Goal: Use online tool/utility: Utilize a website feature to perform a specific function

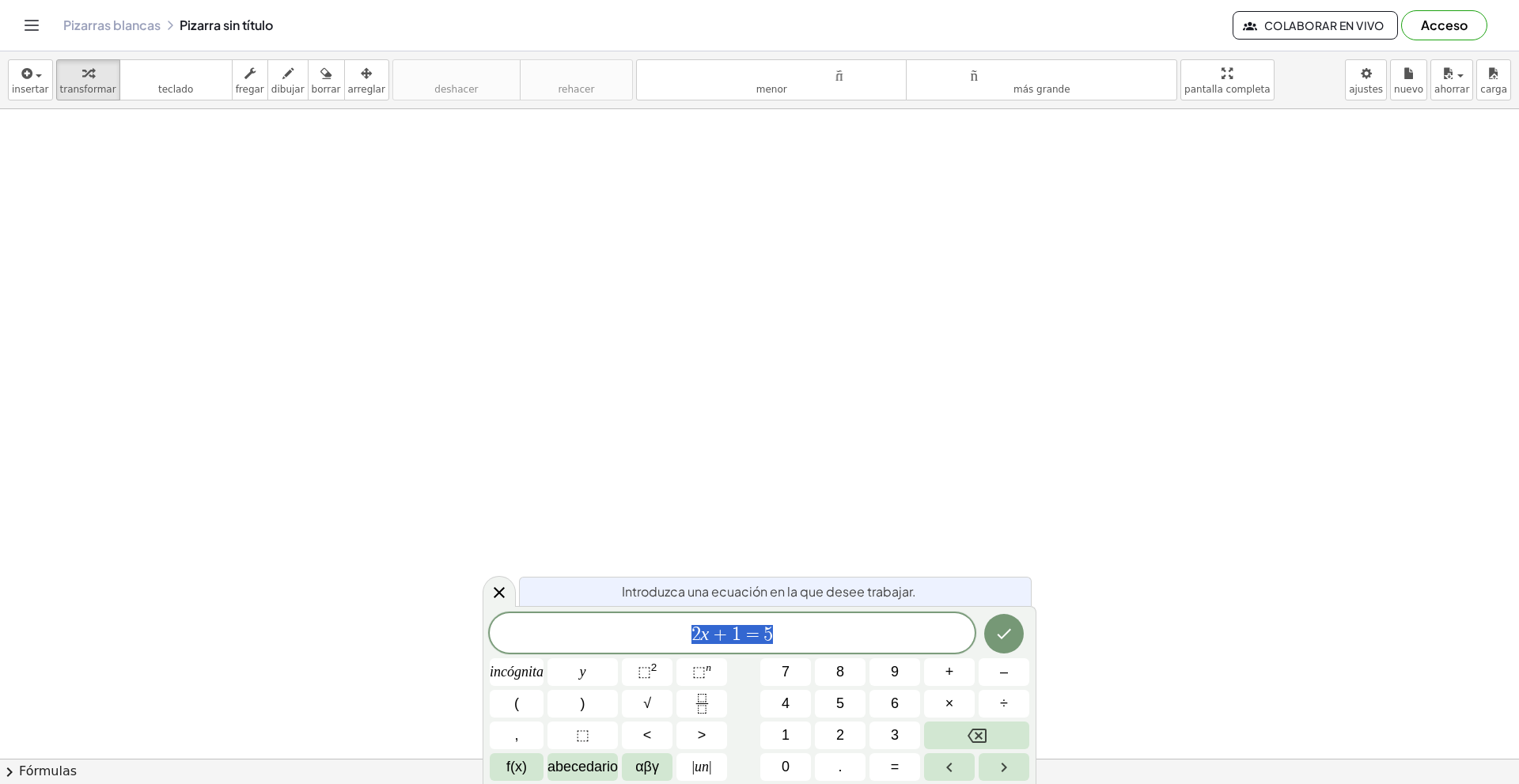
drag, startPoint x: 721, startPoint y: 225, endPoint x: 653, endPoint y: 306, distance: 105.8
drag, startPoint x: 731, startPoint y: 311, endPoint x: 718, endPoint y: 321, distance: 16.4
drag, startPoint x: 718, startPoint y: 321, endPoint x: 775, endPoint y: 404, distance: 100.7
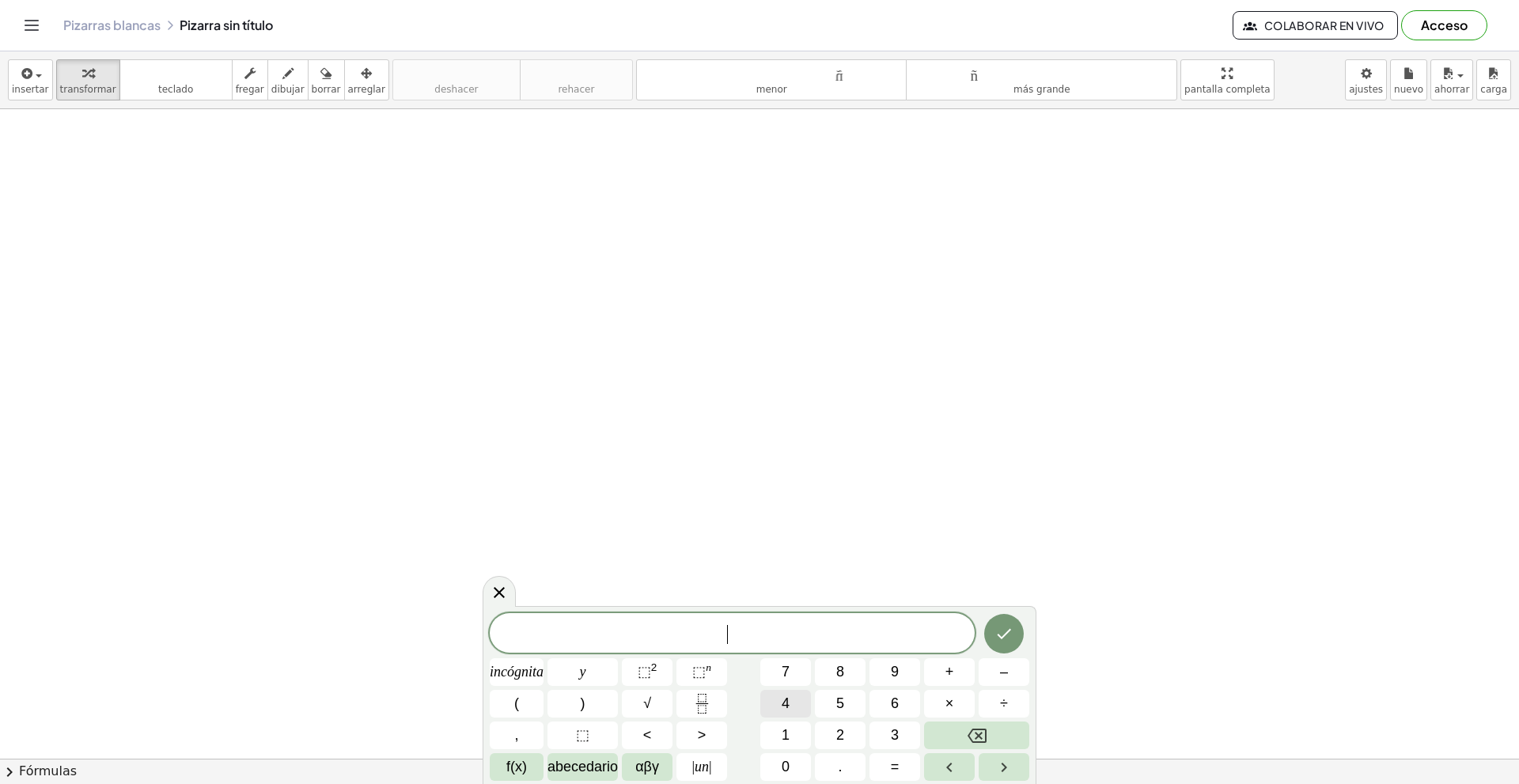
click at [859, 694] on button "5" at bounding box center [840, 703] width 50 height 28
click at [728, 698] on div "****** 5 ​ incógnita y ⬚ 2 ⬚ n 7 8 9 + – ( ) √ 4 5 6 × ÷ , ⬚ < > 1 2 3 f(x) abe…" at bounding box center [759, 696] width 539 height 168
click at [739, 709] on div "****** 5 incógnita y ⬚ 2 ⬚ n 7 8 9 + – ( ) √ 4 5 6 × ÷ , ⬚ < > 1 2 3 f(x) abece…" at bounding box center [759, 696] width 539 height 168
click at [1014, 633] on button "Hecho" at bounding box center [1004, 633] width 39 height 39
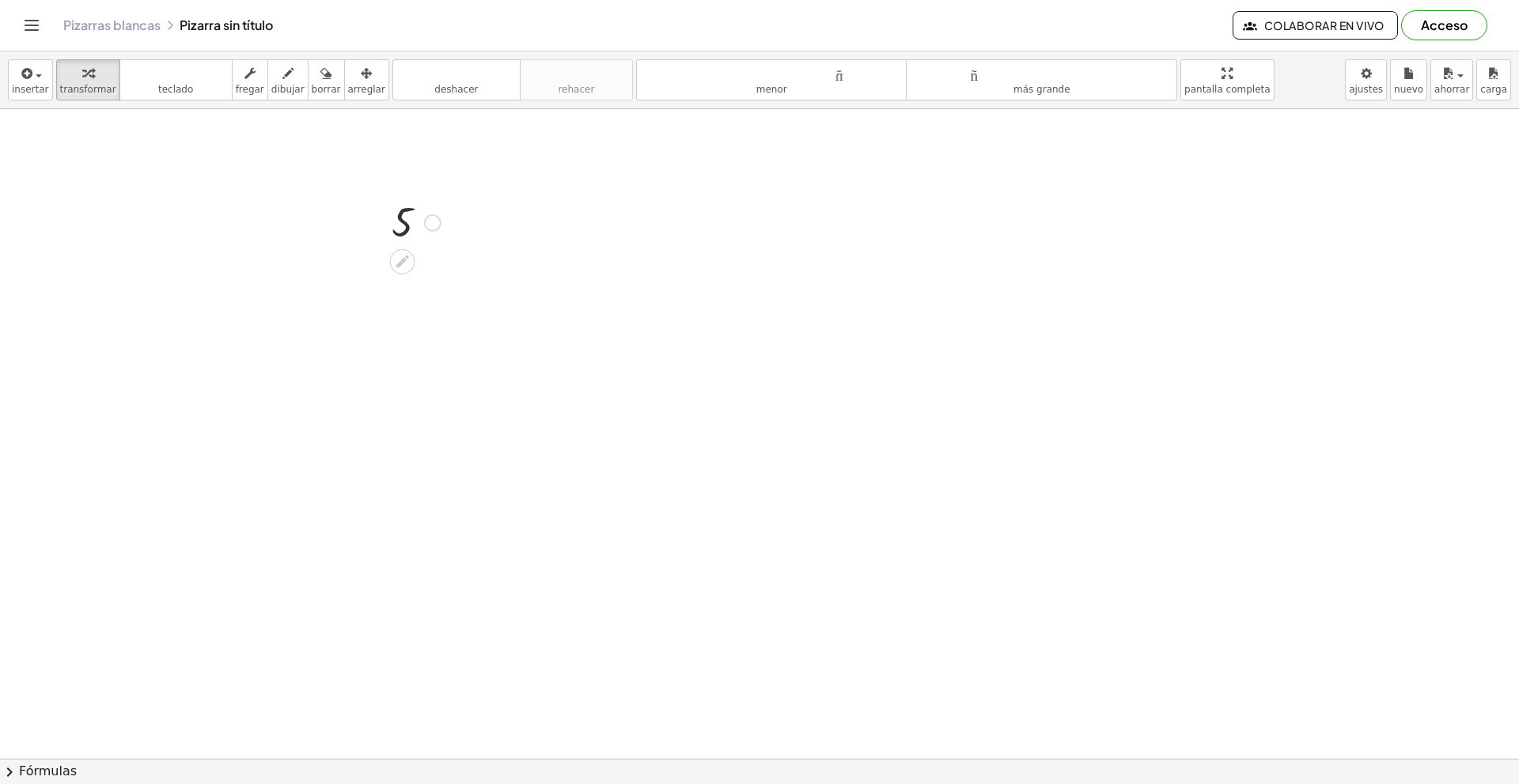
click at [412, 220] on div at bounding box center [416, 221] width 65 height 52
click at [415, 240] on div at bounding box center [416, 221] width 65 height 52
click at [404, 259] on icon at bounding box center [402, 262] width 13 height 13
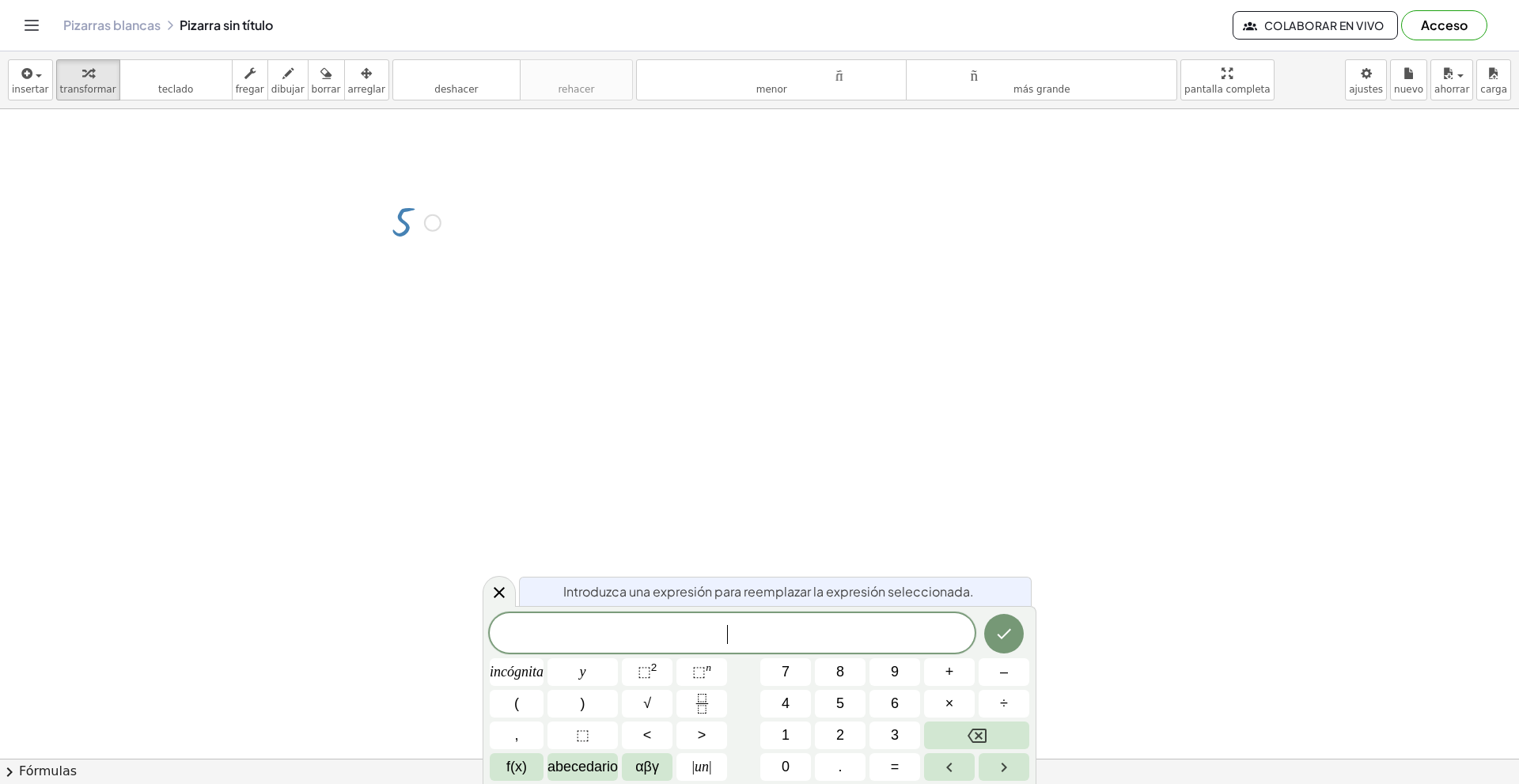
click at [504, 609] on div "Introduzca una expresión para reemplazar la expresión seleccionada. ​ incógnita…" at bounding box center [759, 694] width 554 height 178
drag, startPoint x: 496, startPoint y: 596, endPoint x: 487, endPoint y: 550, distance: 46.9
click at [496, 596] on icon at bounding box center [498, 591] width 19 height 19
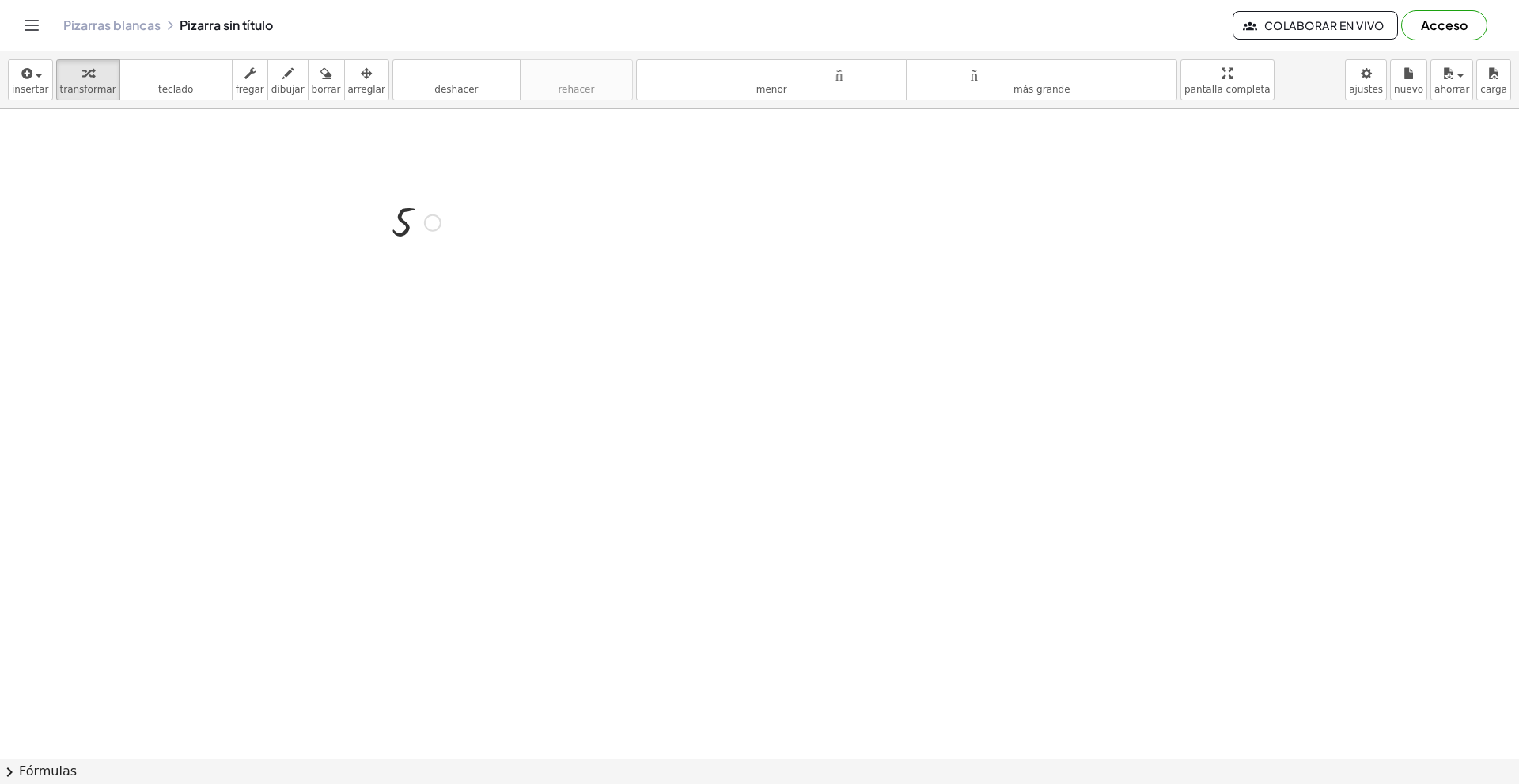
click at [398, 234] on div at bounding box center [416, 221] width 65 height 52
click at [398, 232] on div at bounding box center [416, 221] width 65 height 52
drag, startPoint x: 403, startPoint y: 227, endPoint x: 428, endPoint y: 225, distance: 25.1
click at [428, 225] on div at bounding box center [416, 221] width 65 height 52
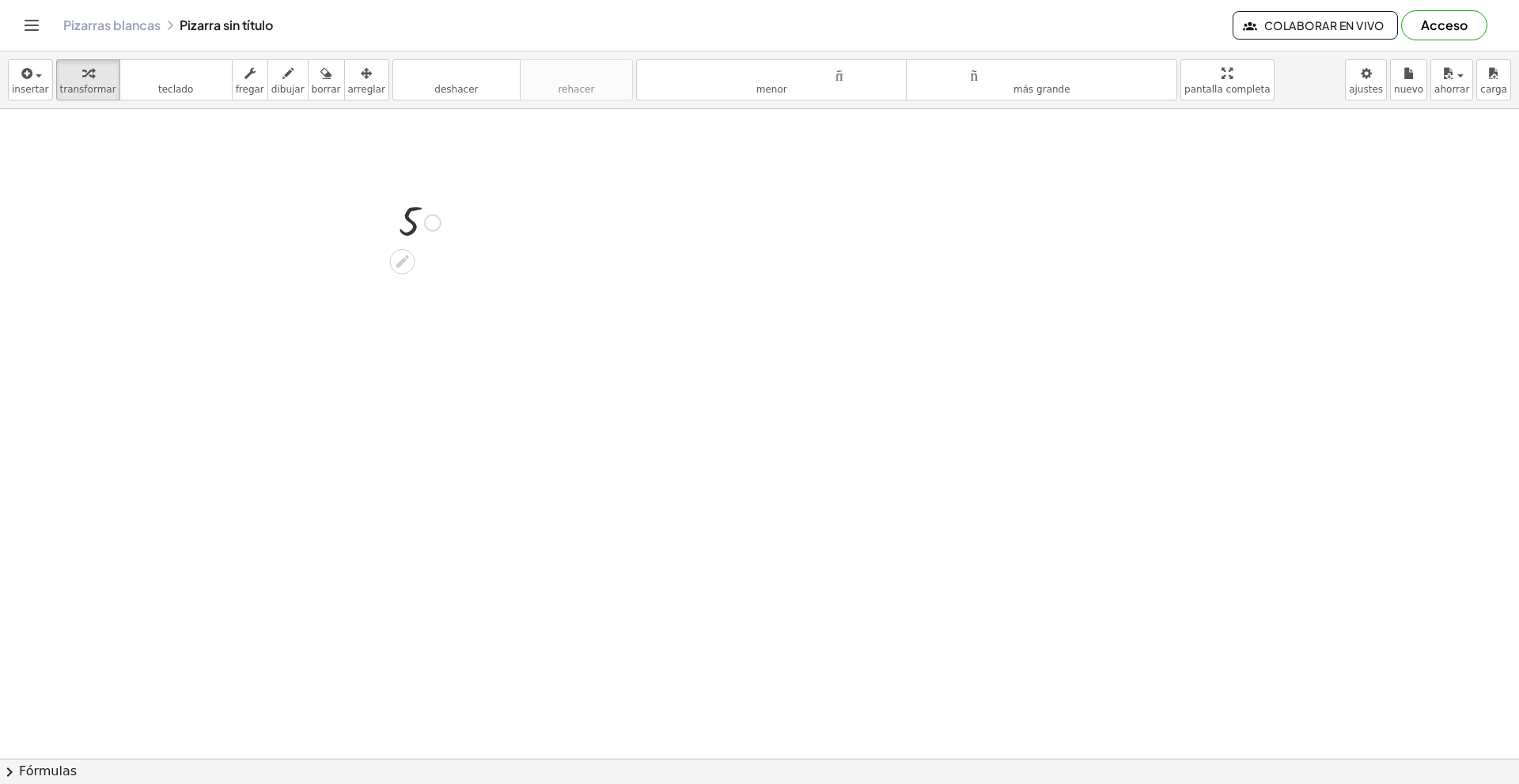
drag, startPoint x: 428, startPoint y: 223, endPoint x: 419, endPoint y: 227, distance: 9.8
click at [401, 223] on div "5 5" at bounding box center [401, 223] width 0 height 0
drag, startPoint x: 404, startPoint y: 227, endPoint x: 12, endPoint y: 112, distance: 408.5
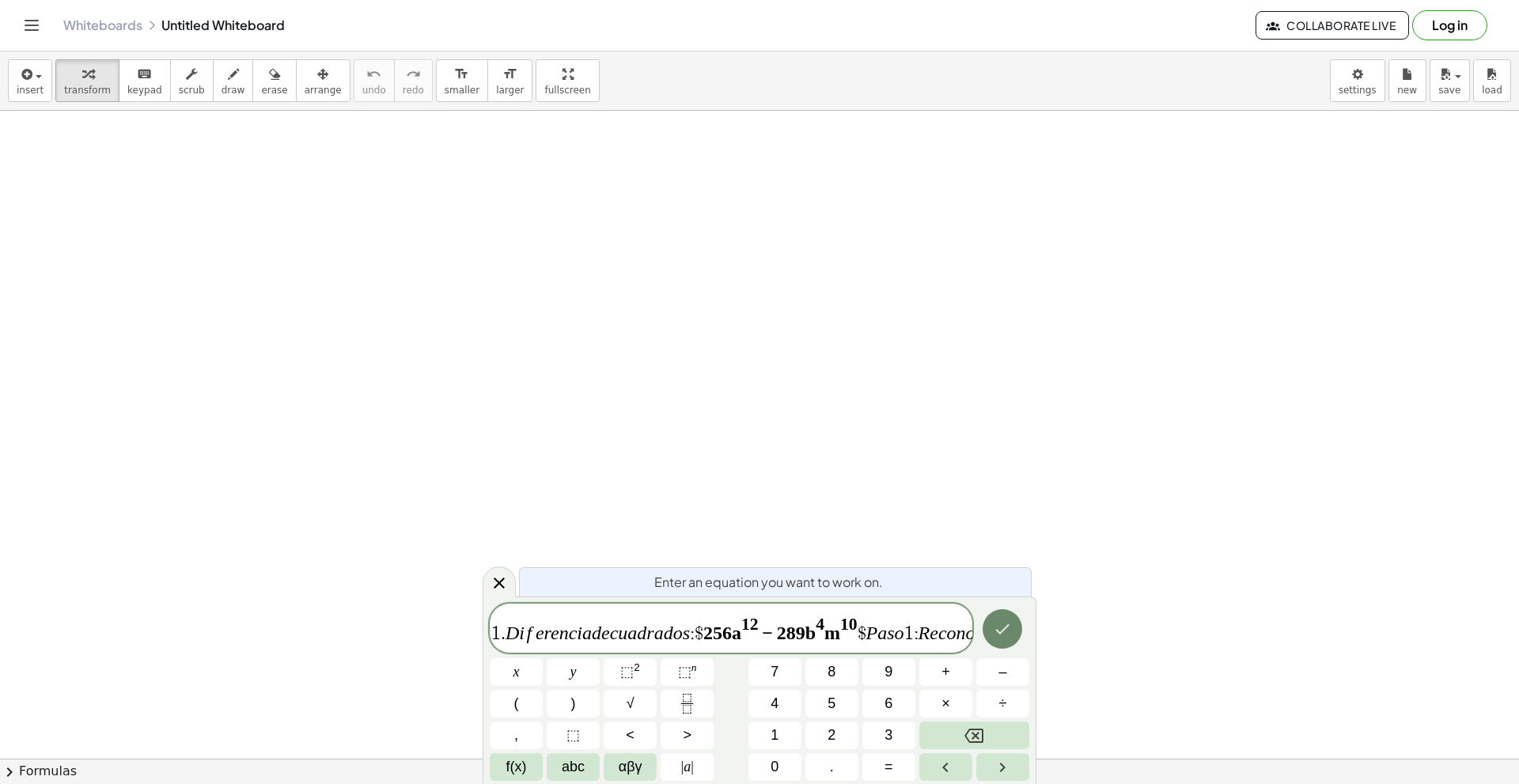
click at [996, 635] on icon "Done" at bounding box center [1002, 628] width 19 height 19
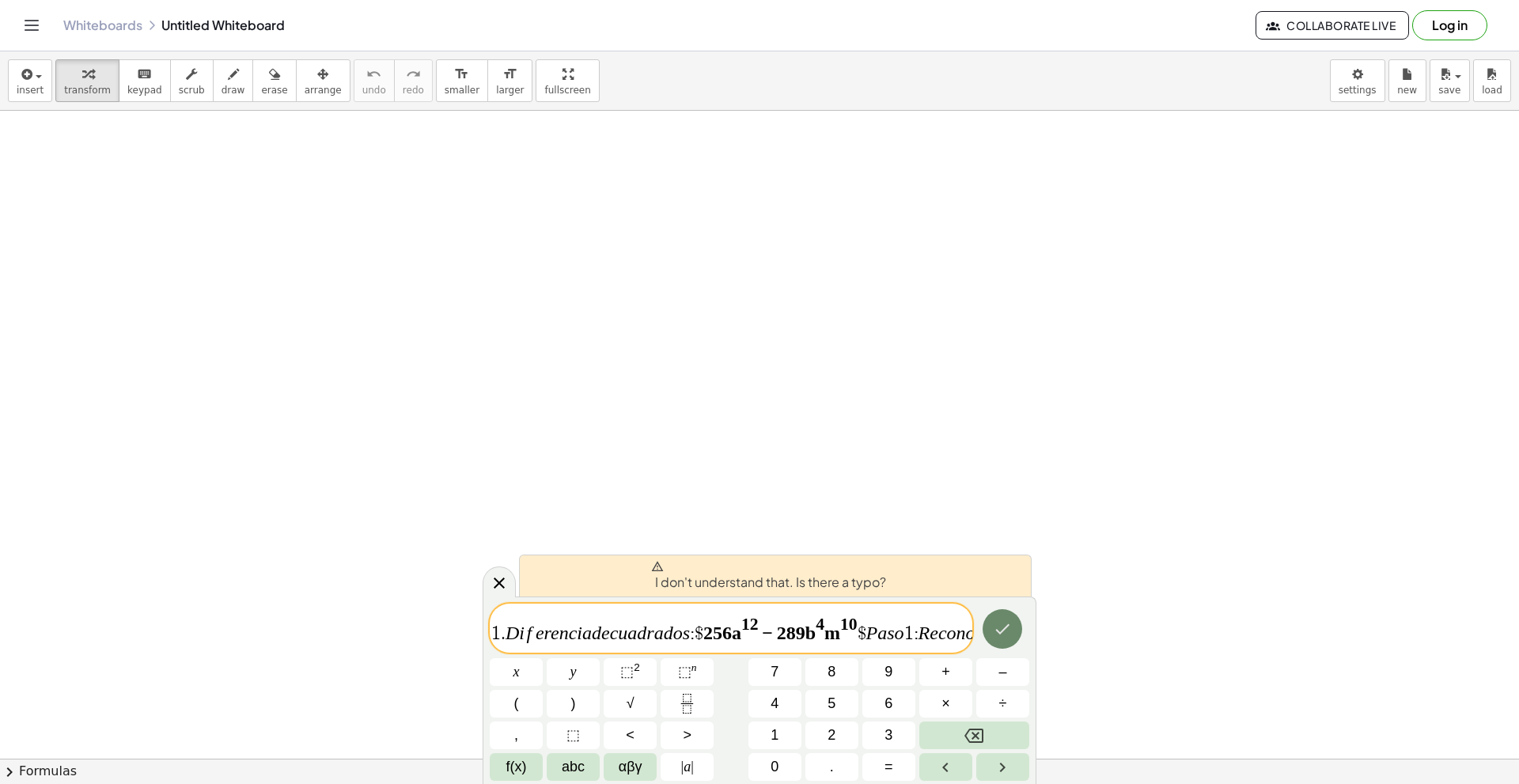
click at [999, 633] on icon "Done" at bounding box center [1002, 628] width 19 height 19
click at [999, 633] on icon "Done" at bounding box center [1002, 628] width 19 height 19
click at [999, 633] on icon "Done" at bounding box center [1003, 628] width 14 height 10
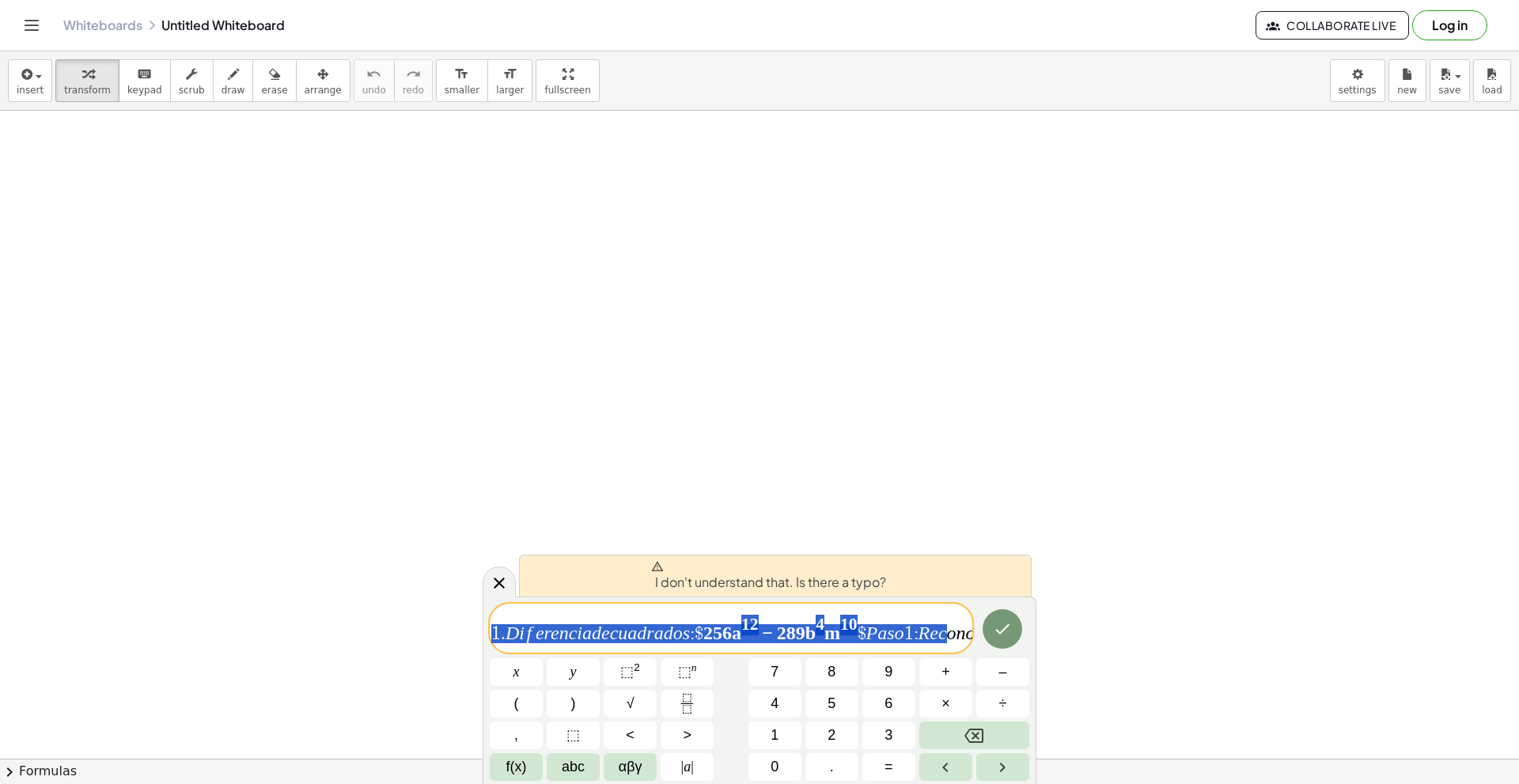
drag, startPoint x: 952, startPoint y: 631, endPoint x: 296, endPoint y: 624, distance: 656.0
click at [294, 625] on body "Graspable Math Activities Get Started Activity Bank Assigned Work Classes White…" at bounding box center [759, 392] width 1519 height 784
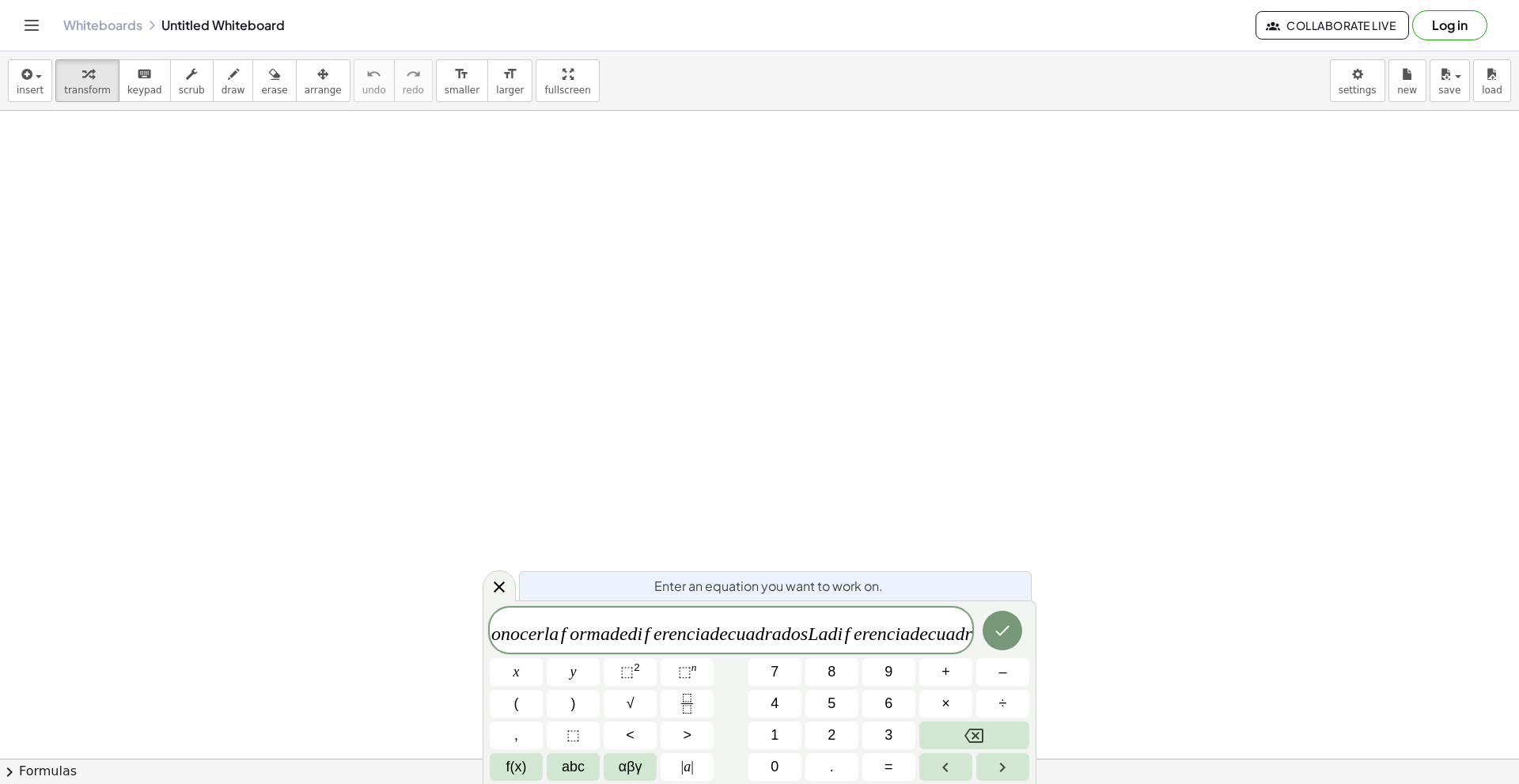
drag, startPoint x: 495, startPoint y: 631, endPoint x: 508, endPoint y: 634, distance: 13.3
click at [514, 632] on div "Enter an equation you want to work on. o n o c e r l a f o r m a d e d i f e r …" at bounding box center [759, 692] width 554 height 184
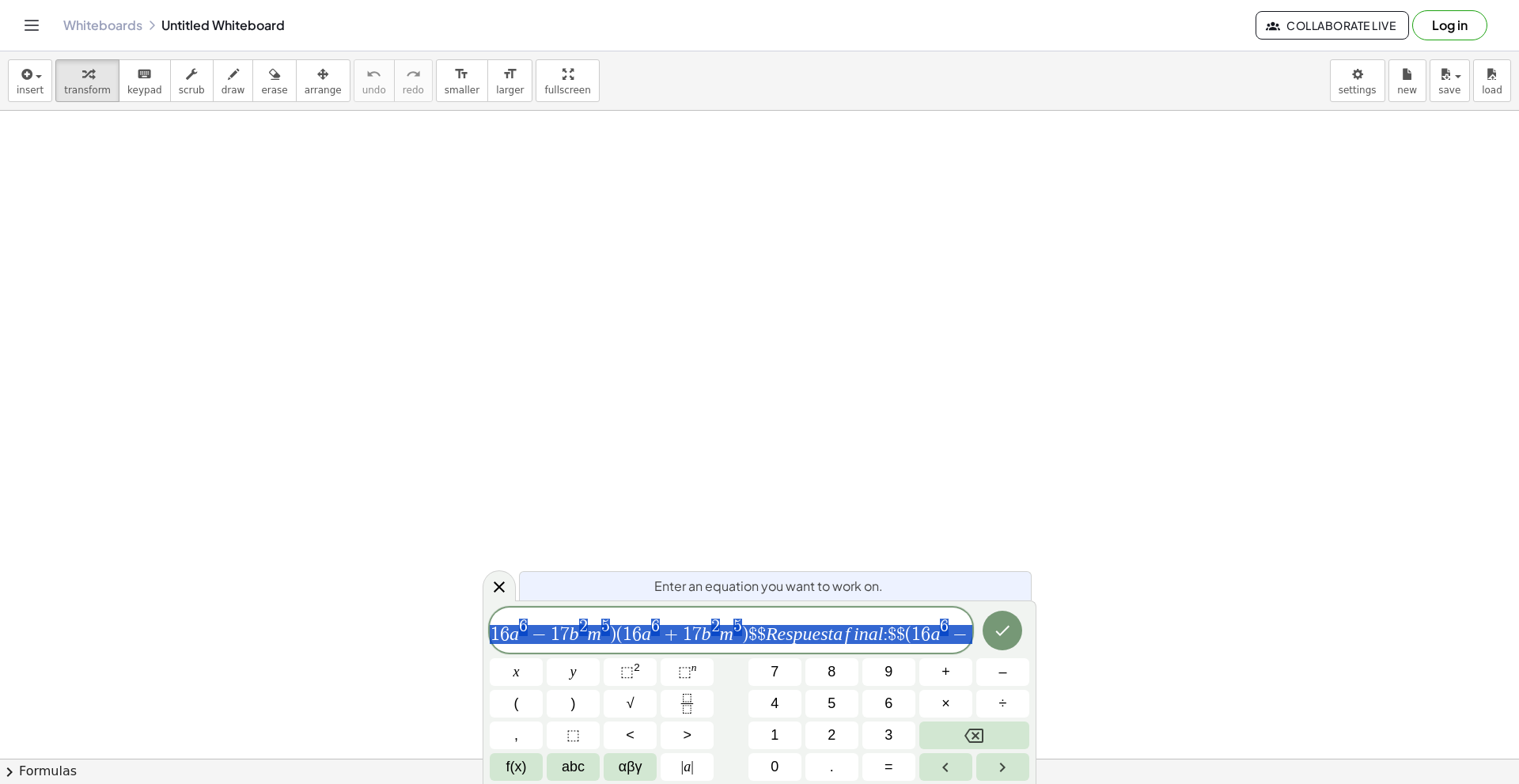
scroll to position [0, 5481]
drag, startPoint x: 489, startPoint y: 635, endPoint x: 1472, endPoint y: 625, distance: 983.1
click at [1472, 625] on body "Graspable Math Activities Get Started Activity Bank Assigned Work Classes White…" at bounding box center [759, 392] width 1519 height 784
